Goal: Transaction & Acquisition: Purchase product/service

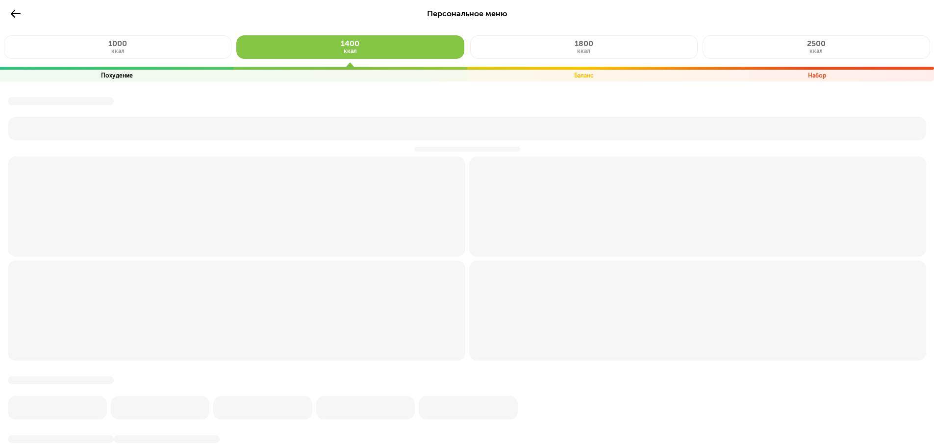
click at [11, 10] on icon at bounding box center [16, 14] width 12 height 12
